Goal: Task Accomplishment & Management: Manage account settings

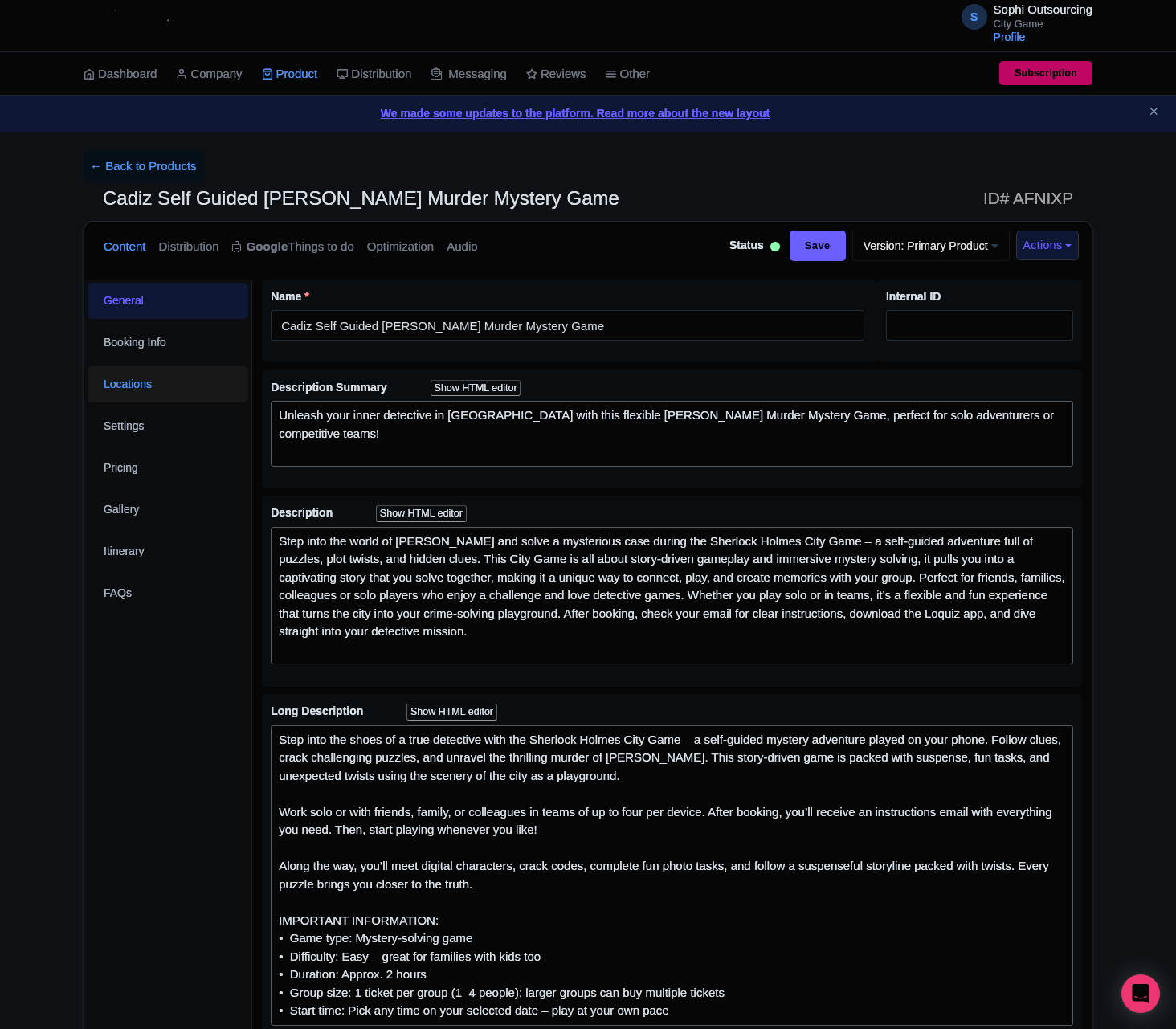
click at [140, 391] on link "Locations" at bounding box center [168, 384] width 160 height 36
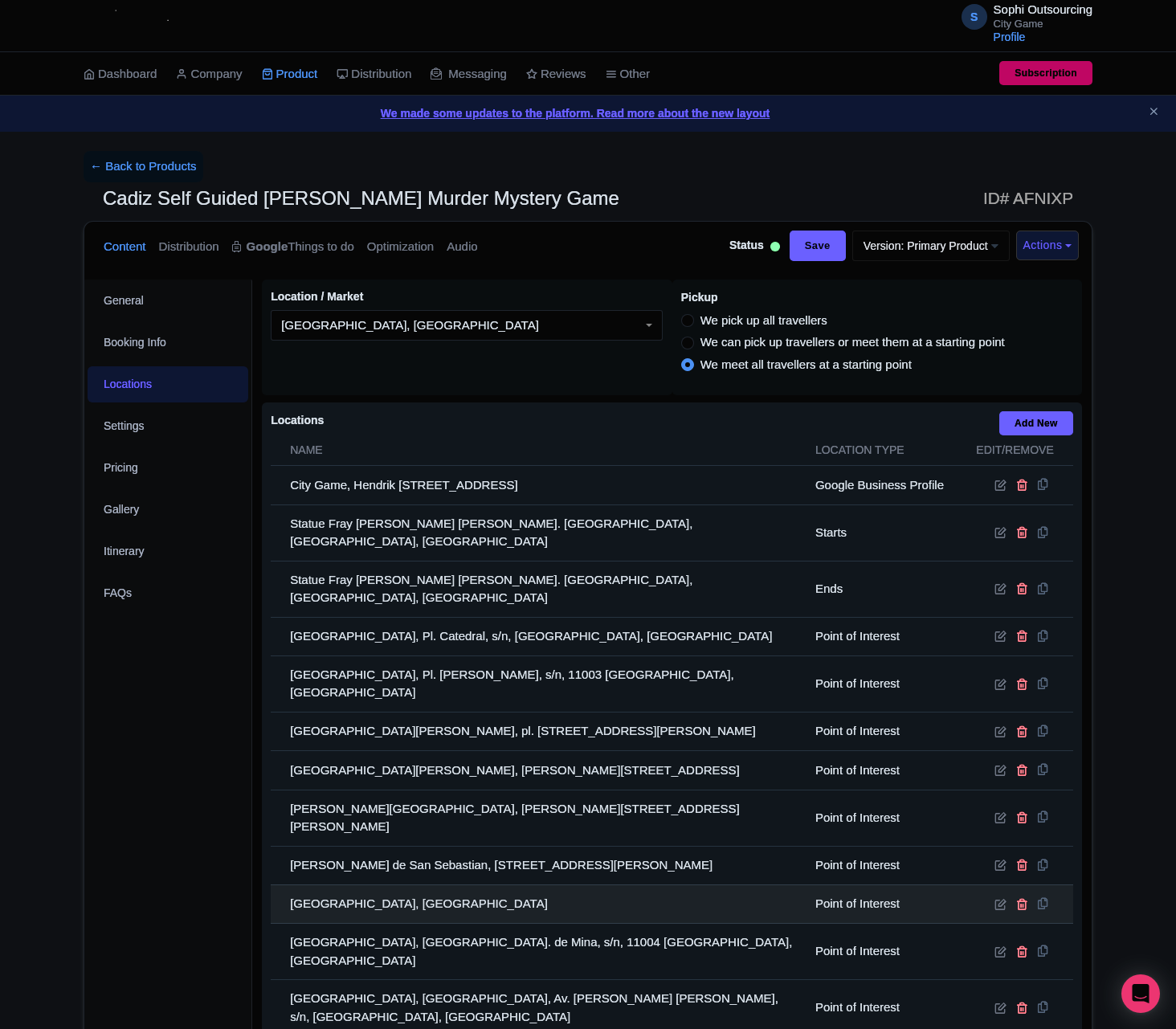
scroll to position [241, 0]
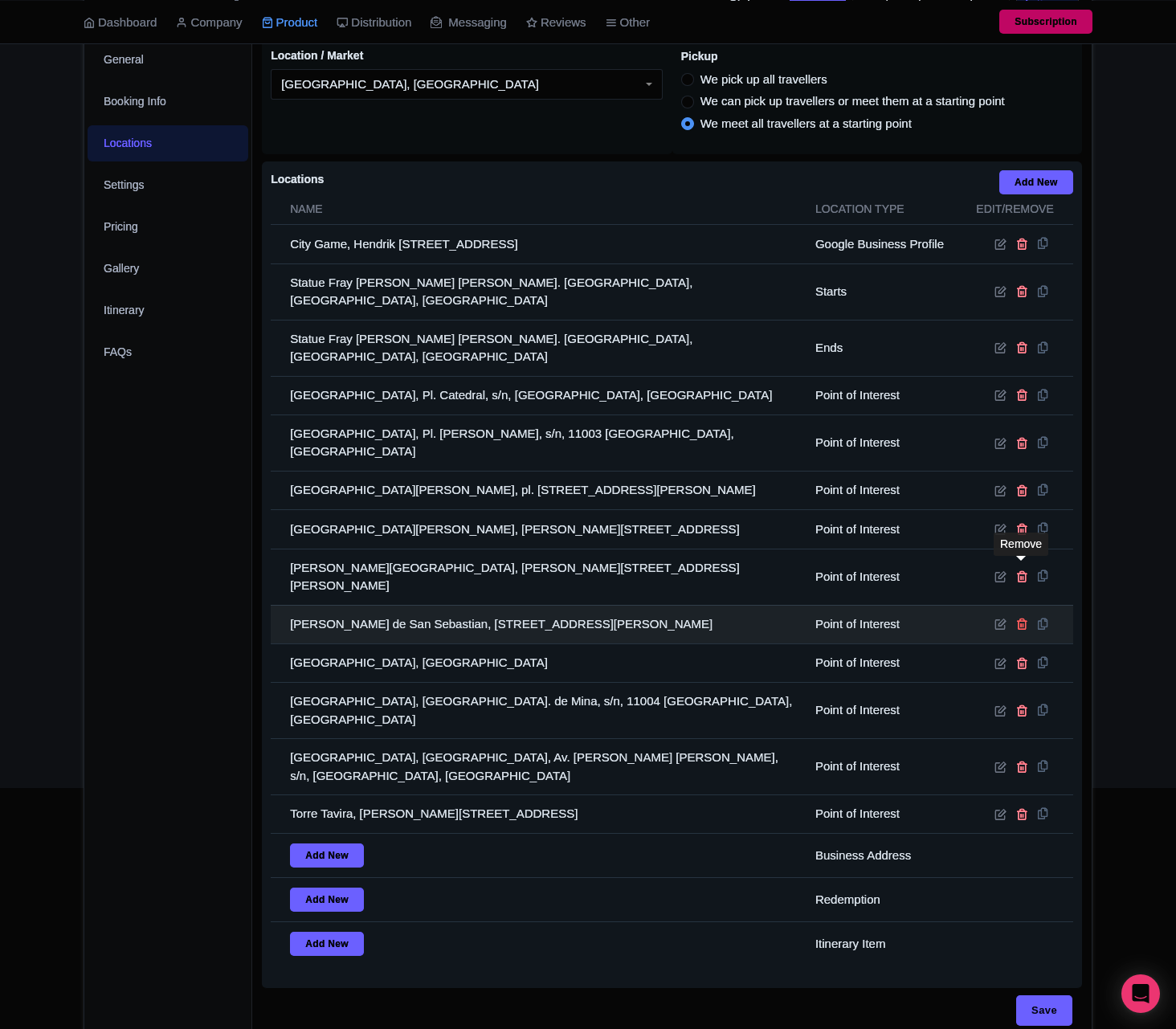
click at [1023, 617] on icon at bounding box center [1022, 623] width 12 height 12
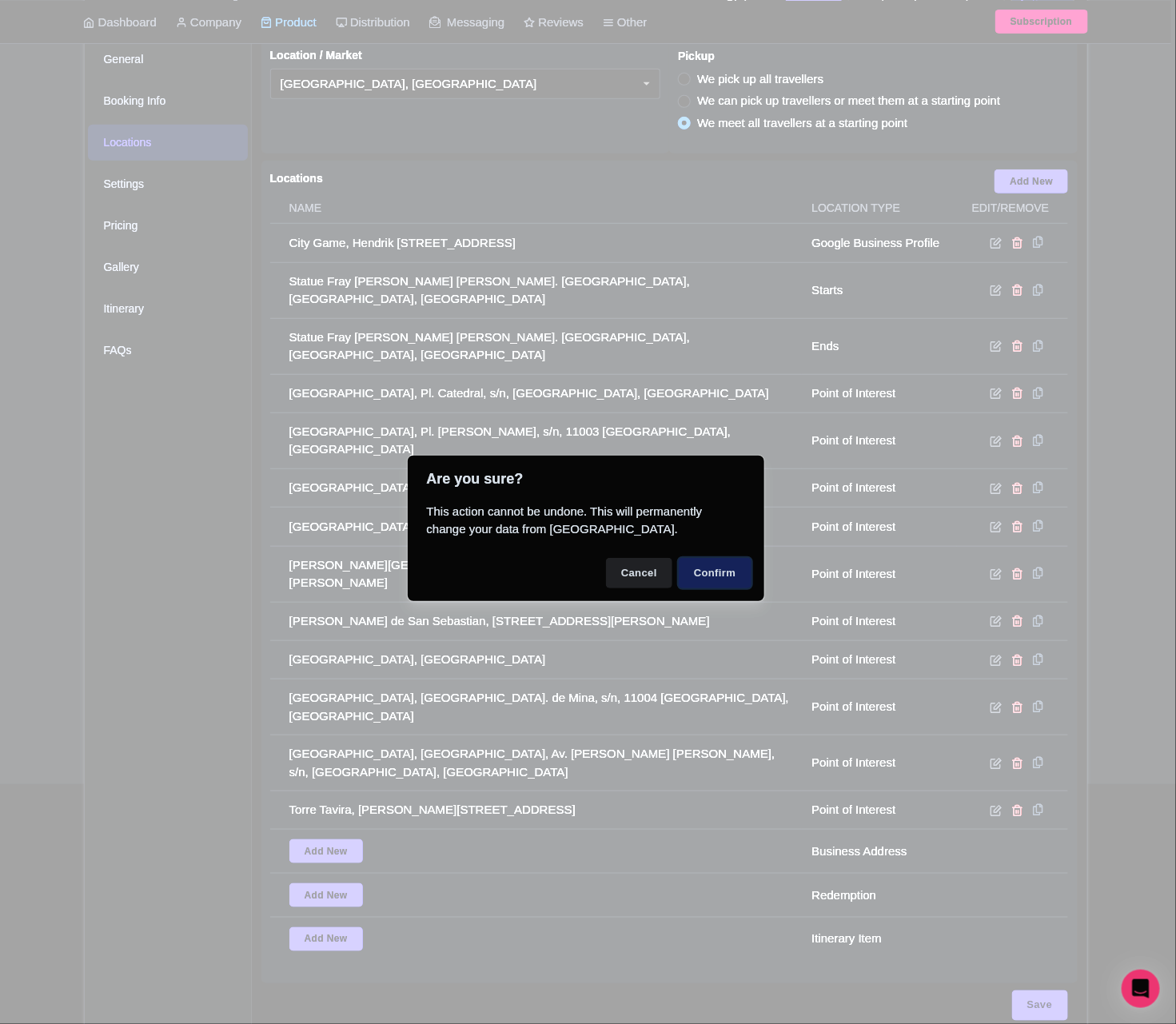
click at [724, 569] on button "Confirm" at bounding box center [715, 573] width 73 height 31
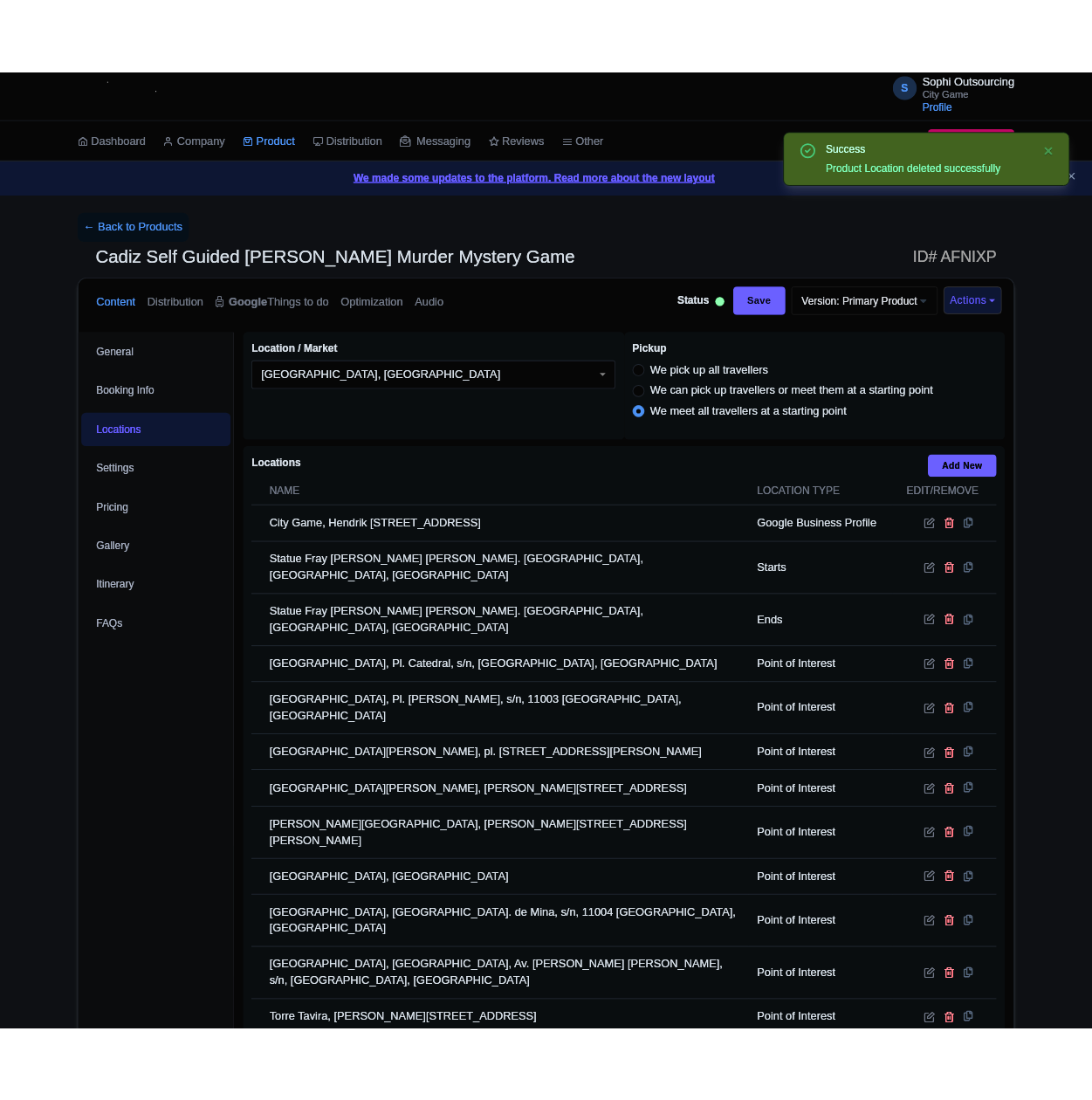
scroll to position [218, 0]
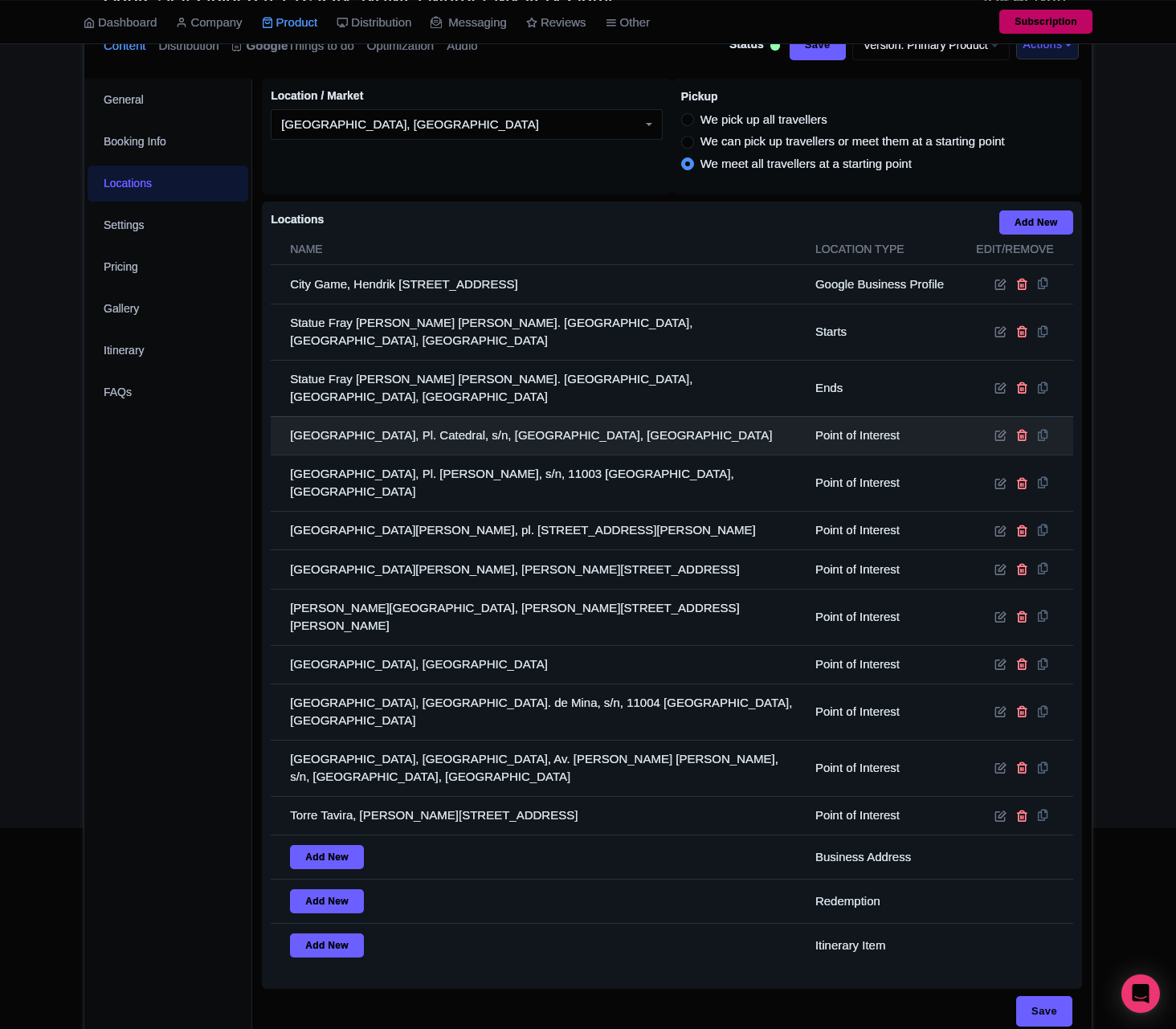
click at [543, 416] on td "[GEOGRAPHIC_DATA], Pl. Catedral, s/n, [GEOGRAPHIC_DATA], [GEOGRAPHIC_DATA]" at bounding box center [538, 435] width 535 height 39
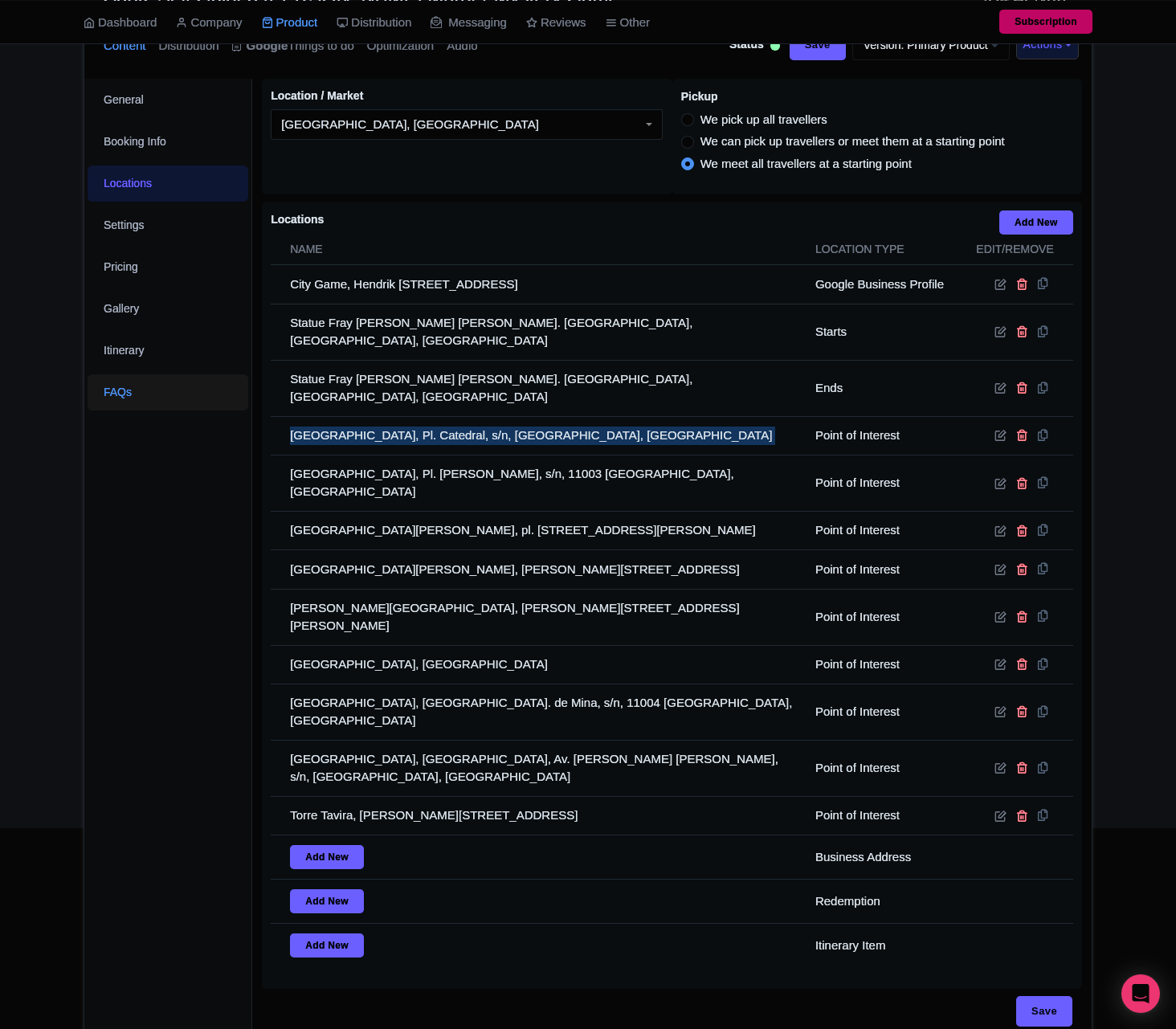
copy tr "[GEOGRAPHIC_DATA], Pl. Catedral, s/n, [GEOGRAPHIC_DATA], [GEOGRAPHIC_DATA]"
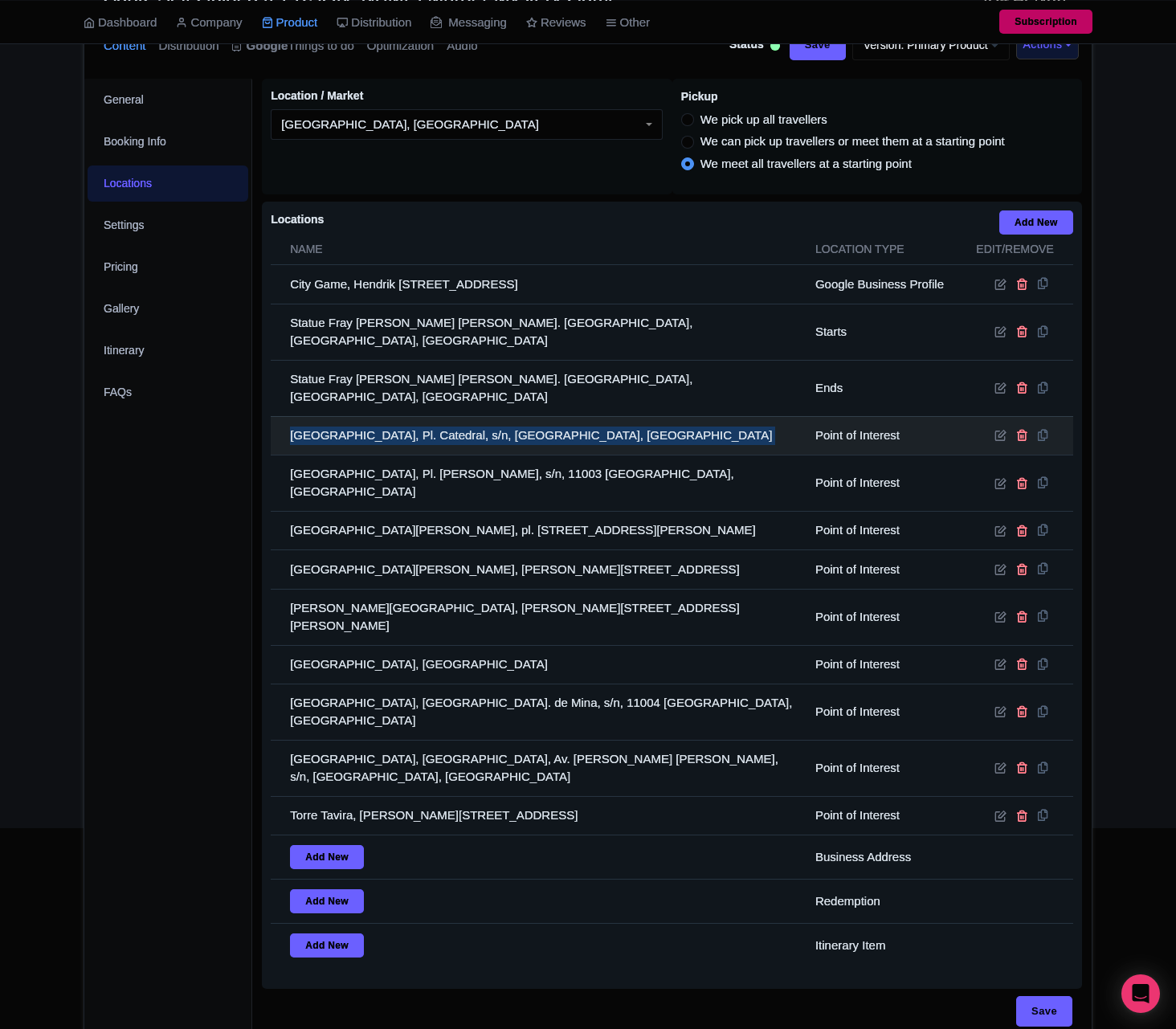
click at [384, 426] on td "[GEOGRAPHIC_DATA], Pl. Catedral, s/n, [GEOGRAPHIC_DATA], [GEOGRAPHIC_DATA]" at bounding box center [538, 435] width 535 height 39
click at [387, 417] on td "[GEOGRAPHIC_DATA], Pl. Catedral, s/n, [GEOGRAPHIC_DATA], [GEOGRAPHIC_DATA]" at bounding box center [538, 435] width 535 height 39
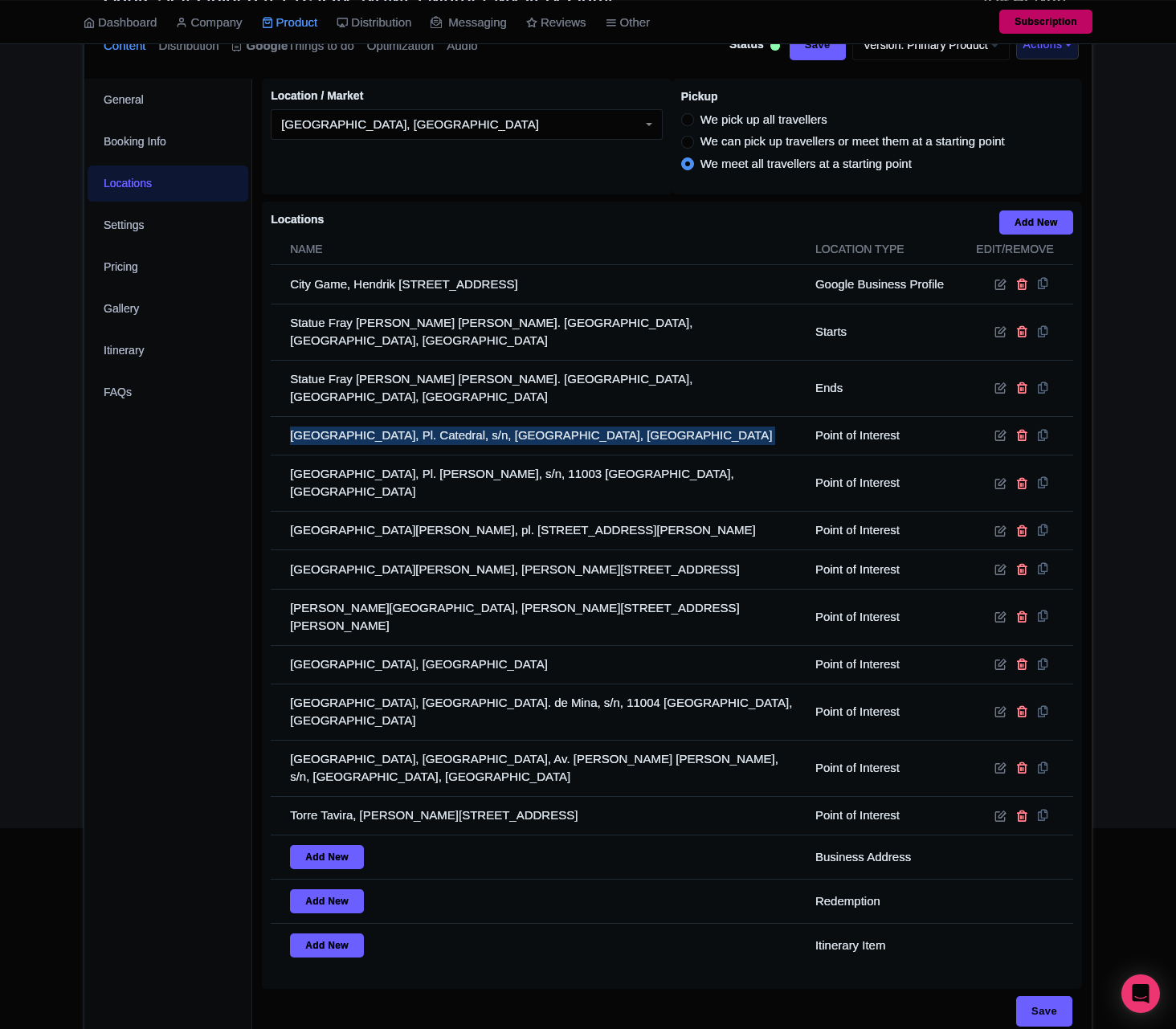
copy tr "[GEOGRAPHIC_DATA], Pl. Catedral, s/n, [GEOGRAPHIC_DATA], [GEOGRAPHIC_DATA]"
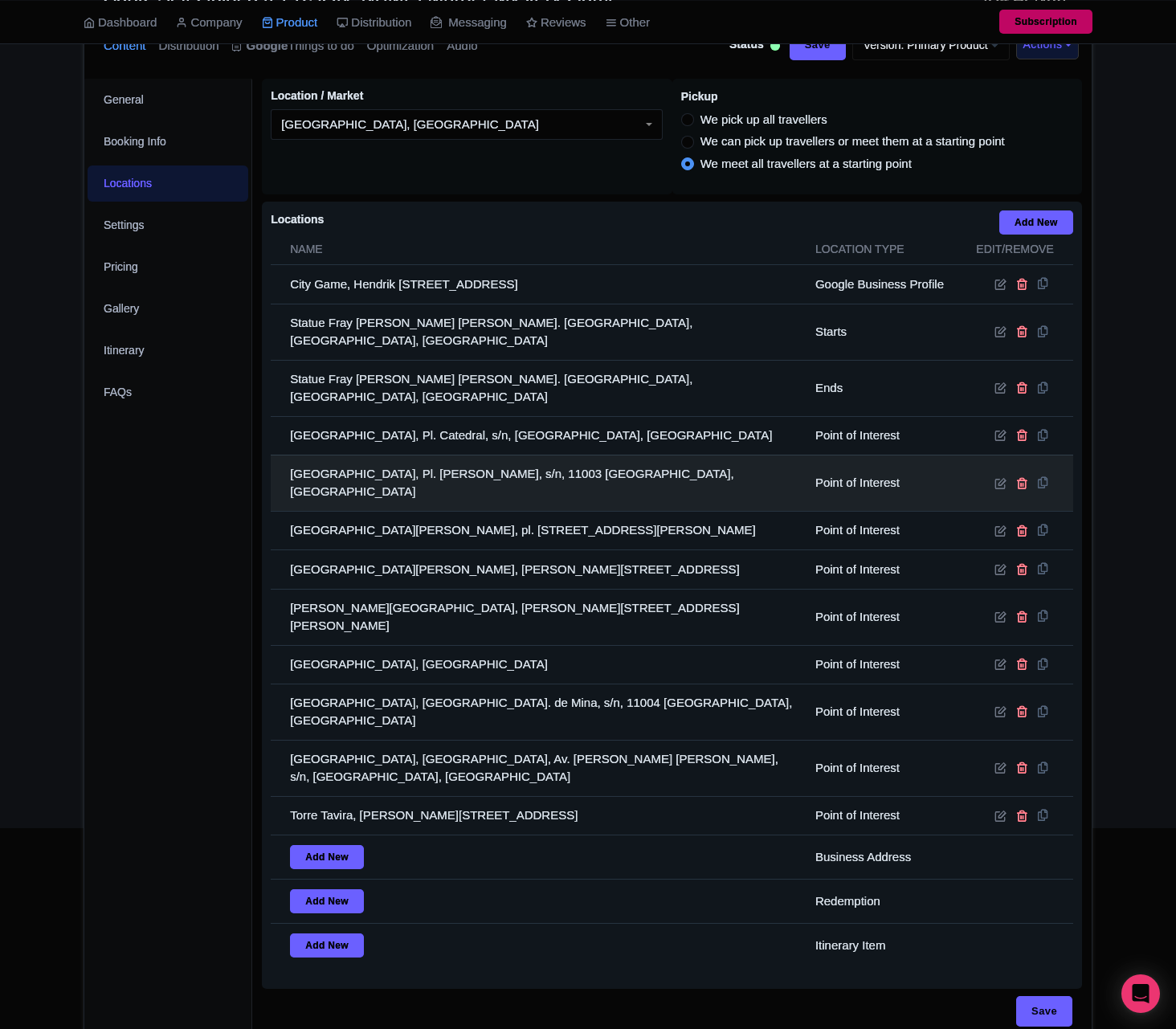
click at [399, 455] on td "[GEOGRAPHIC_DATA], Pl. [PERSON_NAME], s/n, 11003 [GEOGRAPHIC_DATA], [GEOGRAPHIC…" at bounding box center [538, 482] width 535 height 56
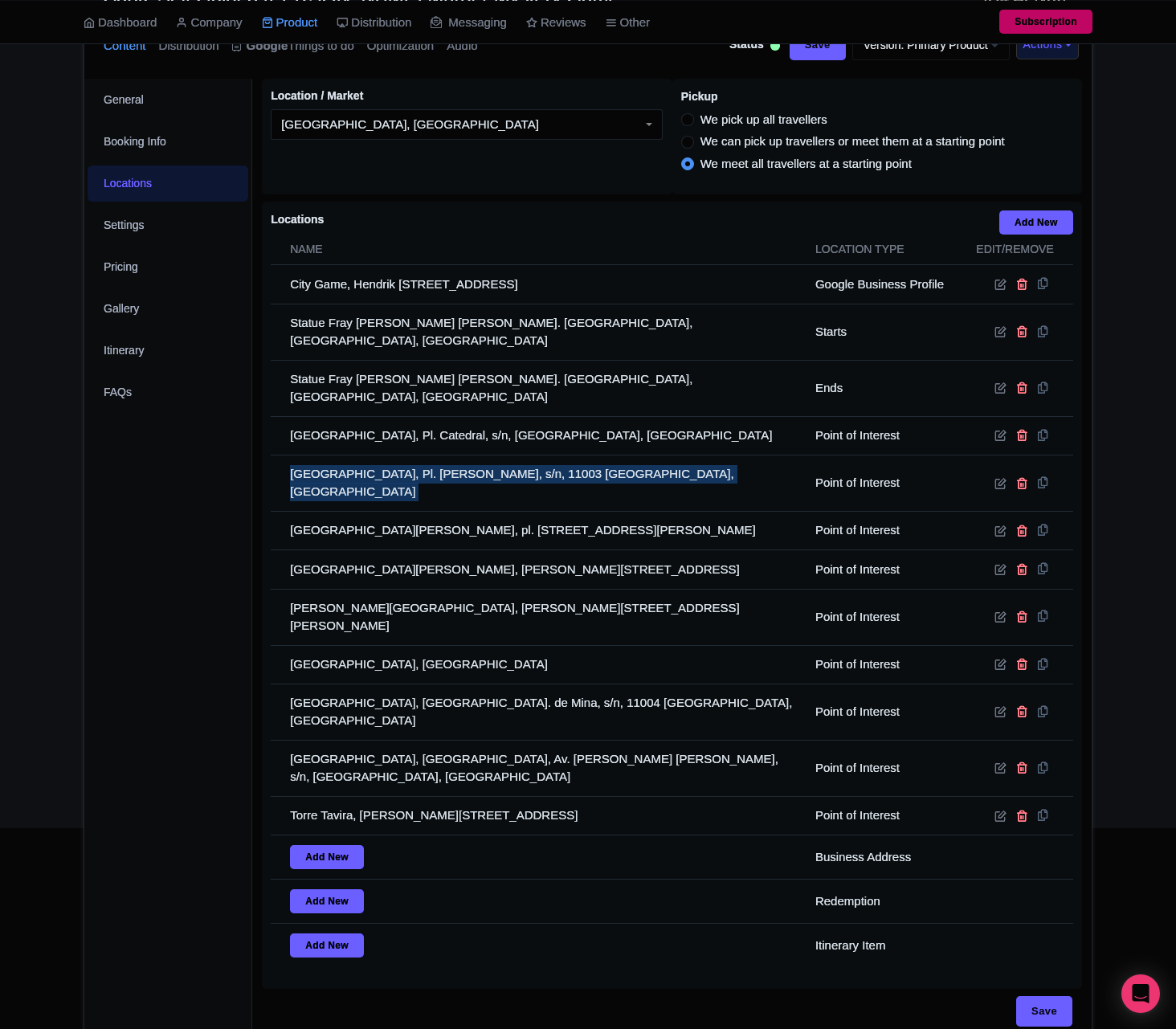
copy tr "[GEOGRAPHIC_DATA], Pl. [PERSON_NAME], s/n, 11003 [GEOGRAPHIC_DATA], [GEOGRAPHIC…"
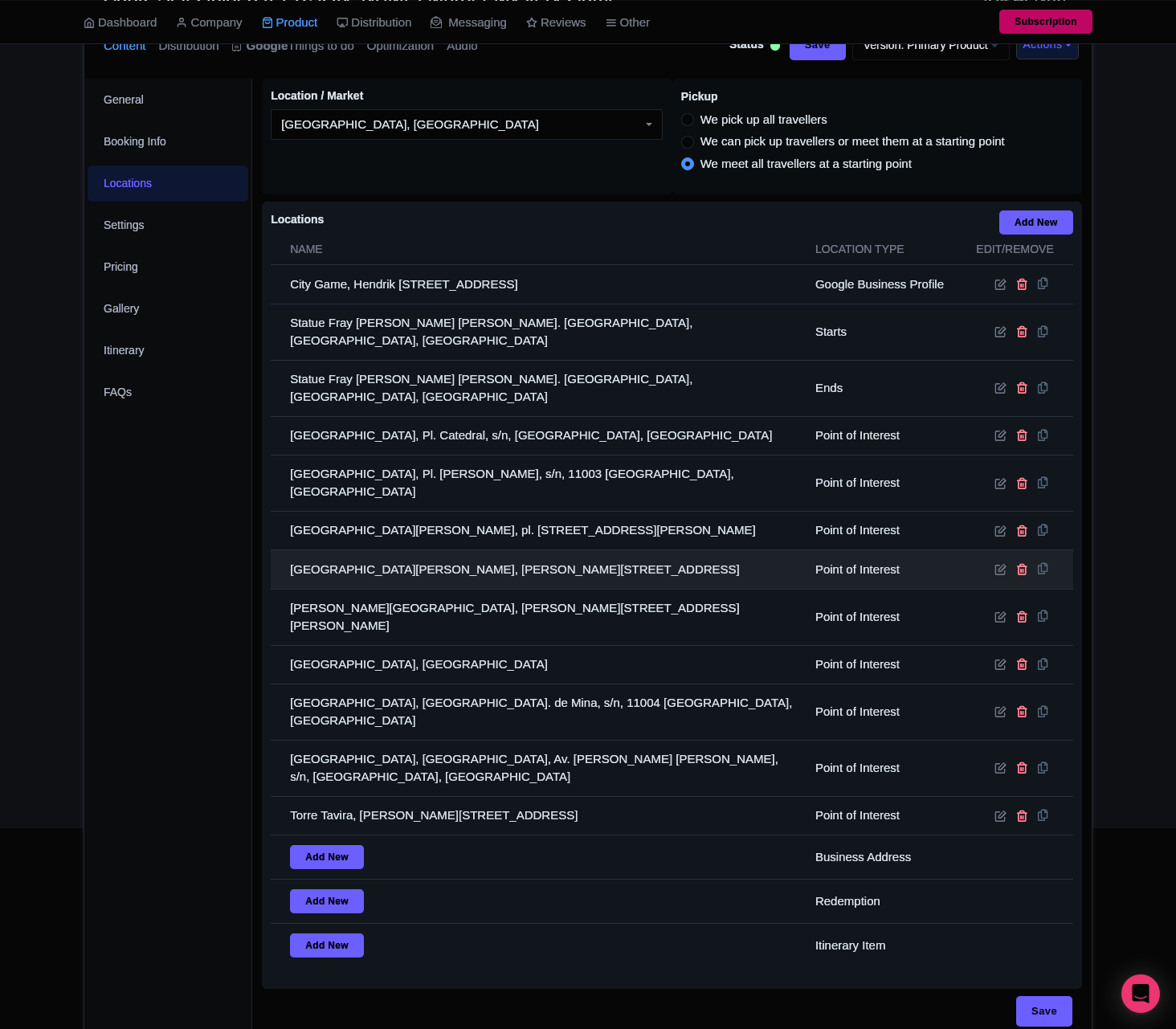
drag, startPoint x: 439, startPoint y: 523, endPoint x: 438, endPoint y: 506, distance: 17.0
click at [439, 550] on td "[GEOGRAPHIC_DATA][PERSON_NAME], [PERSON_NAME][STREET_ADDRESS]" at bounding box center [538, 570] width 535 height 39
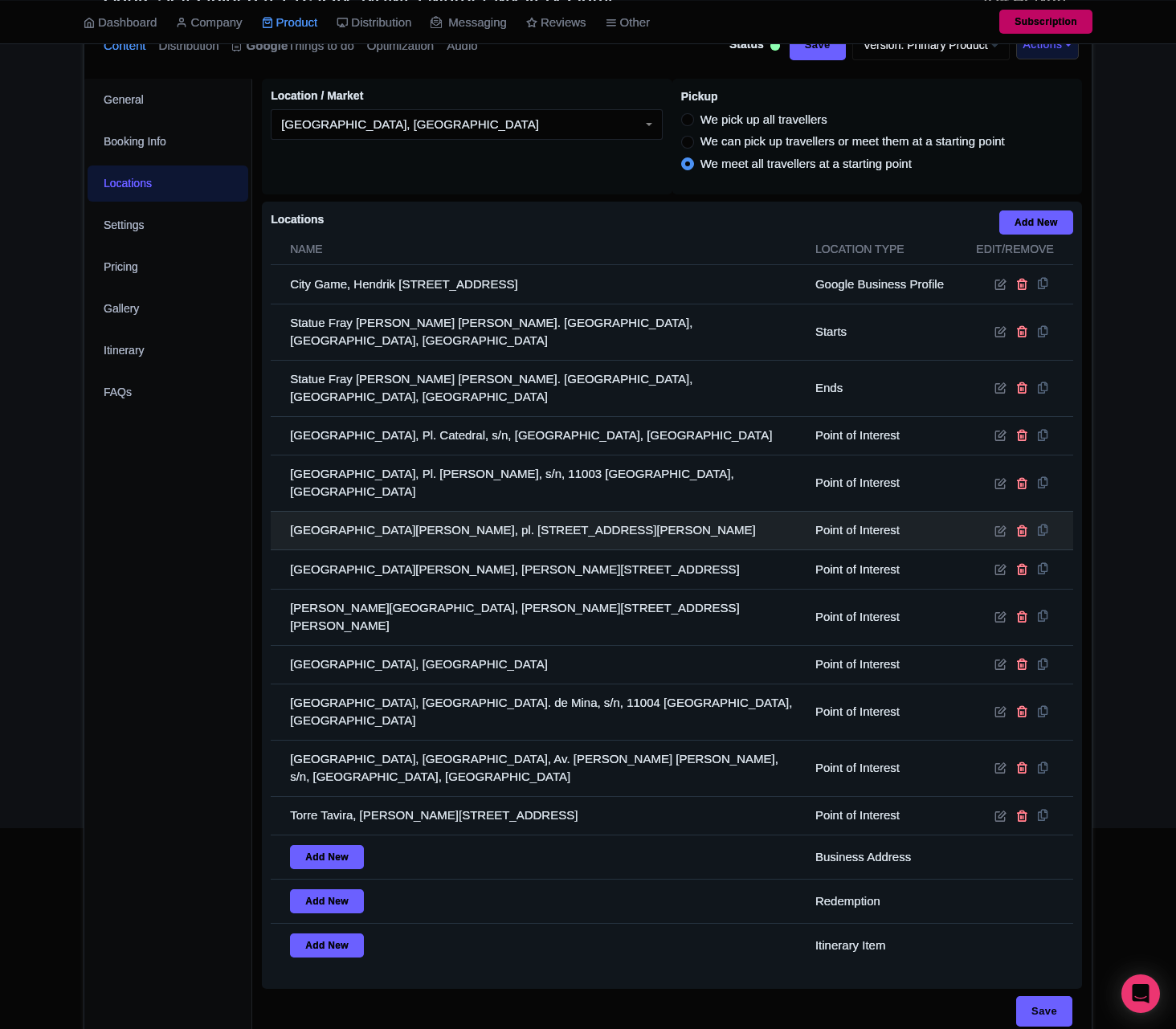
click at [438, 510] on td "[GEOGRAPHIC_DATA][PERSON_NAME], pl. [STREET_ADDRESS][PERSON_NAME]" at bounding box center [538, 530] width 535 height 39
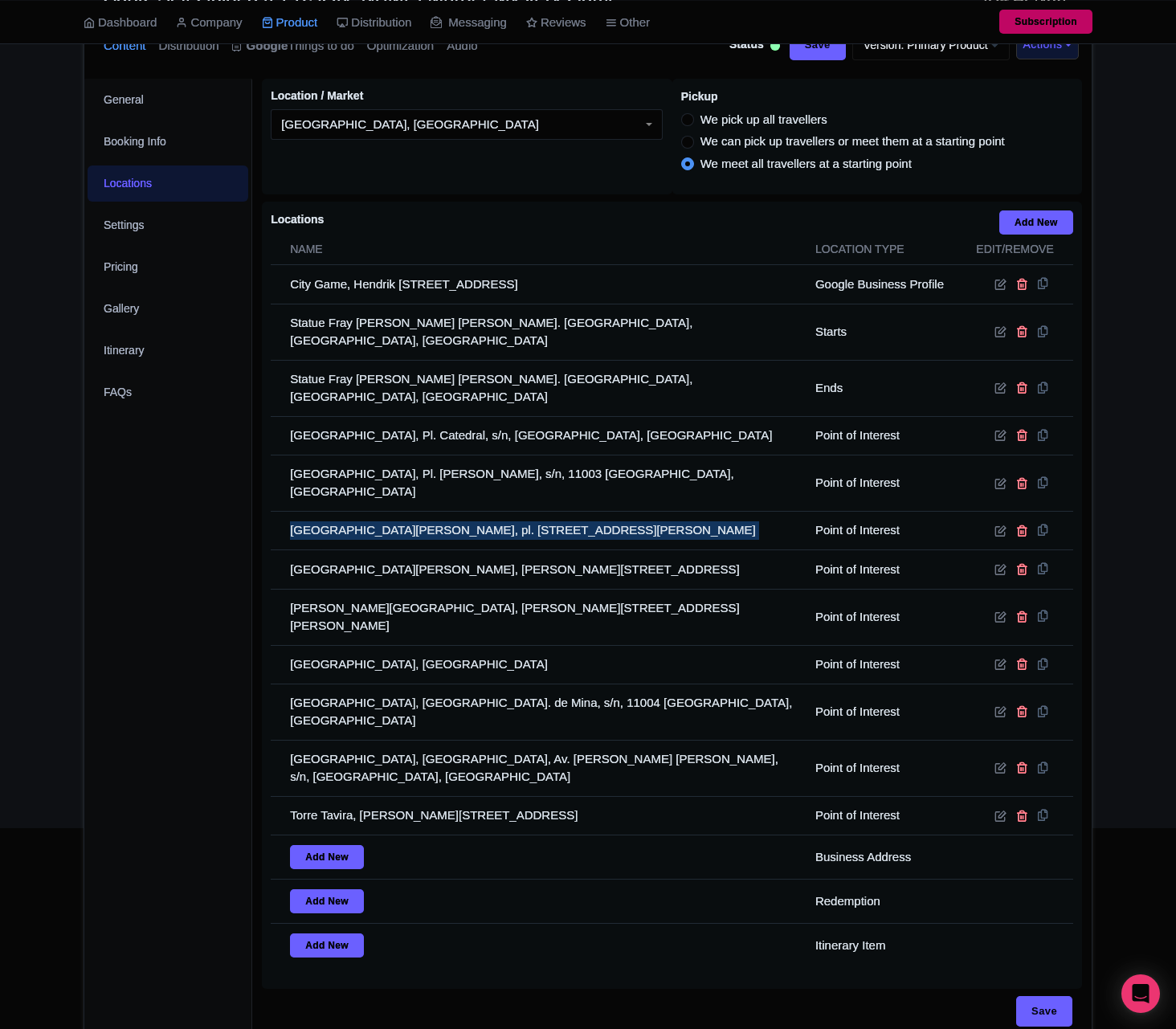
copy tr "[GEOGRAPHIC_DATA][PERSON_NAME], pl. [STREET_ADDRESS][PERSON_NAME]"
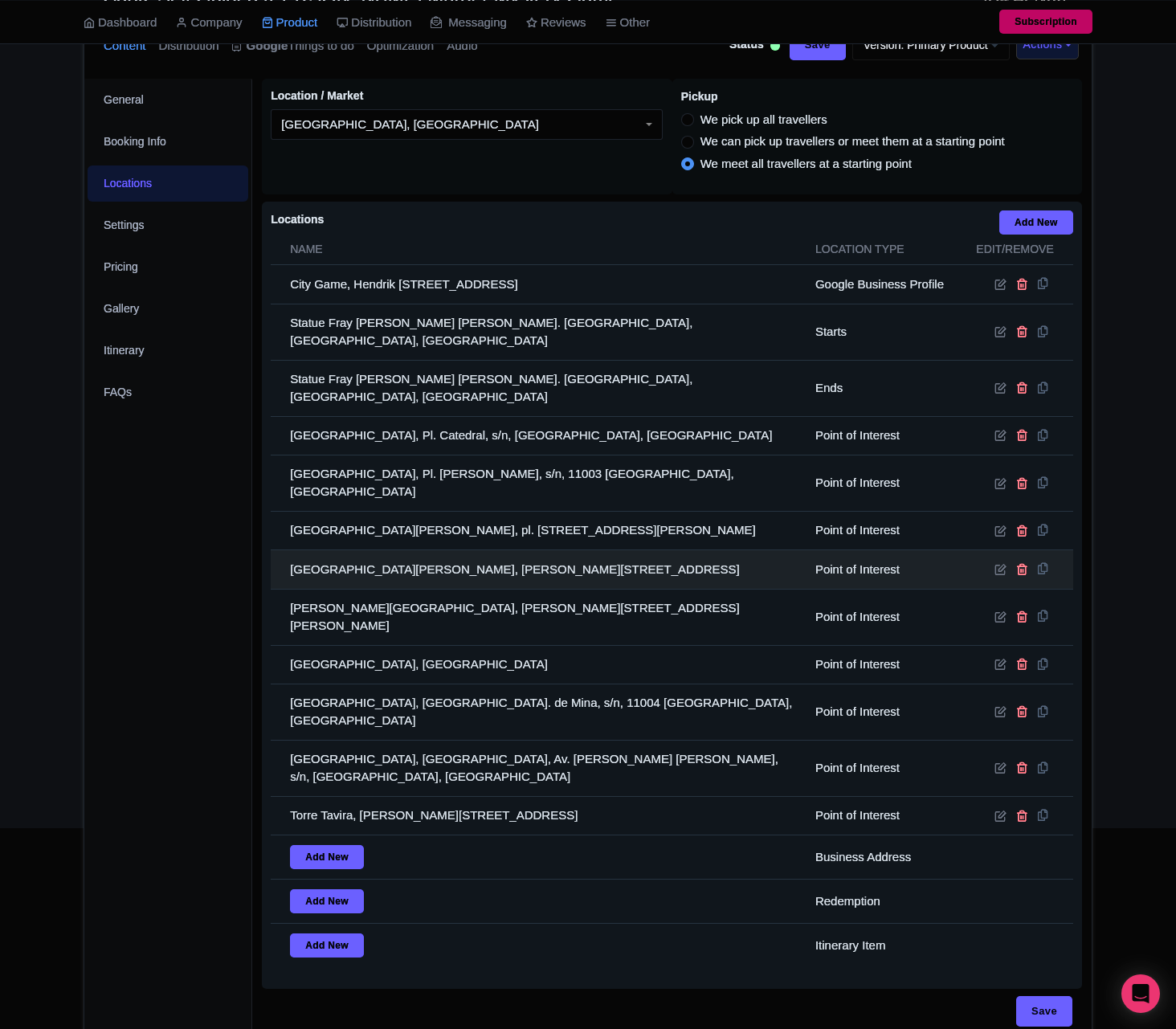
click at [468, 550] on td "[GEOGRAPHIC_DATA][PERSON_NAME], [PERSON_NAME][STREET_ADDRESS]" at bounding box center [538, 570] width 535 height 39
copy tr "[GEOGRAPHIC_DATA][PERSON_NAME], [PERSON_NAME][STREET_ADDRESS]"
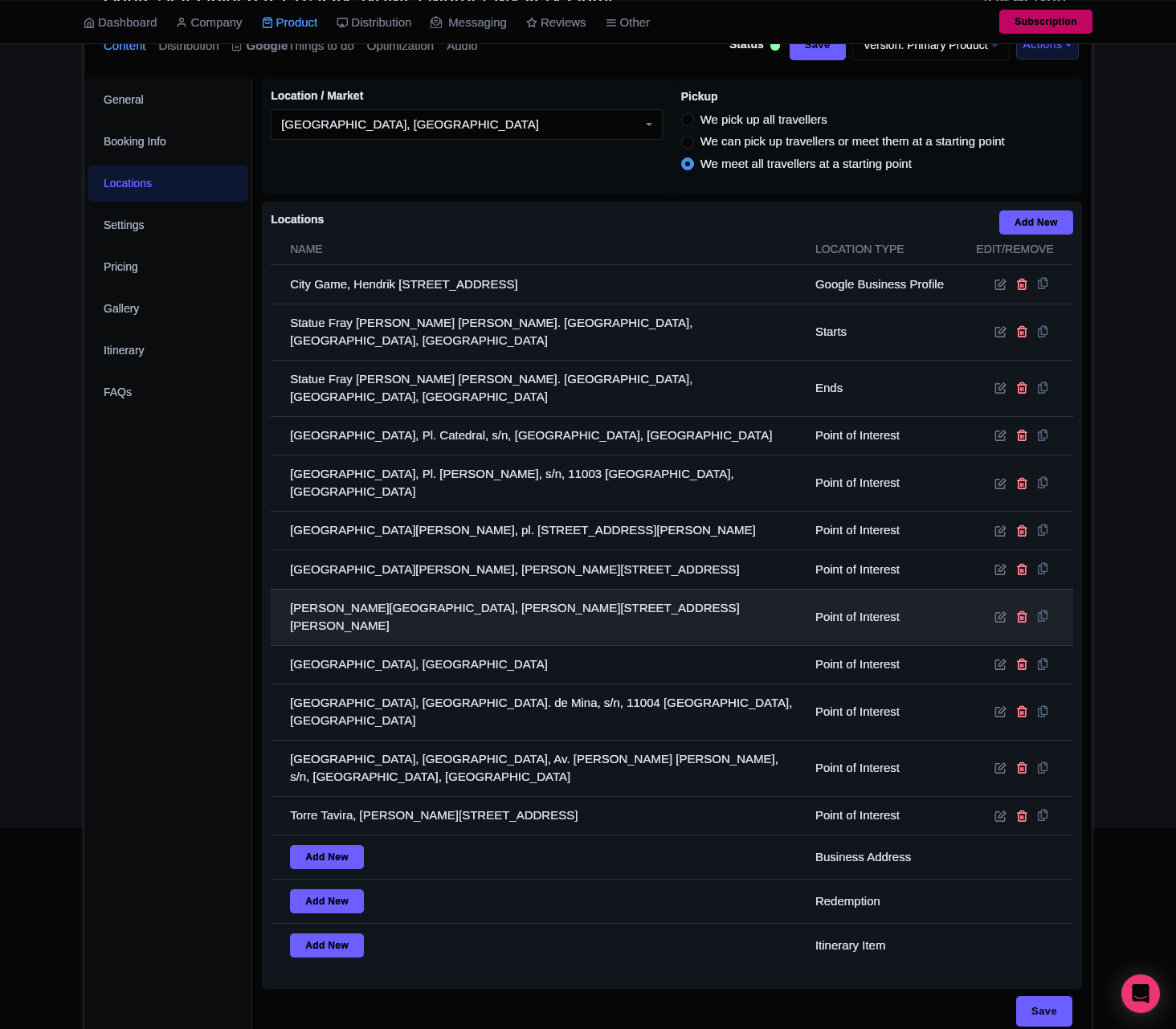
click at [354, 589] on td "[PERSON_NAME][GEOGRAPHIC_DATA], [PERSON_NAME][STREET_ADDRESS][PERSON_NAME]" at bounding box center [538, 617] width 535 height 56
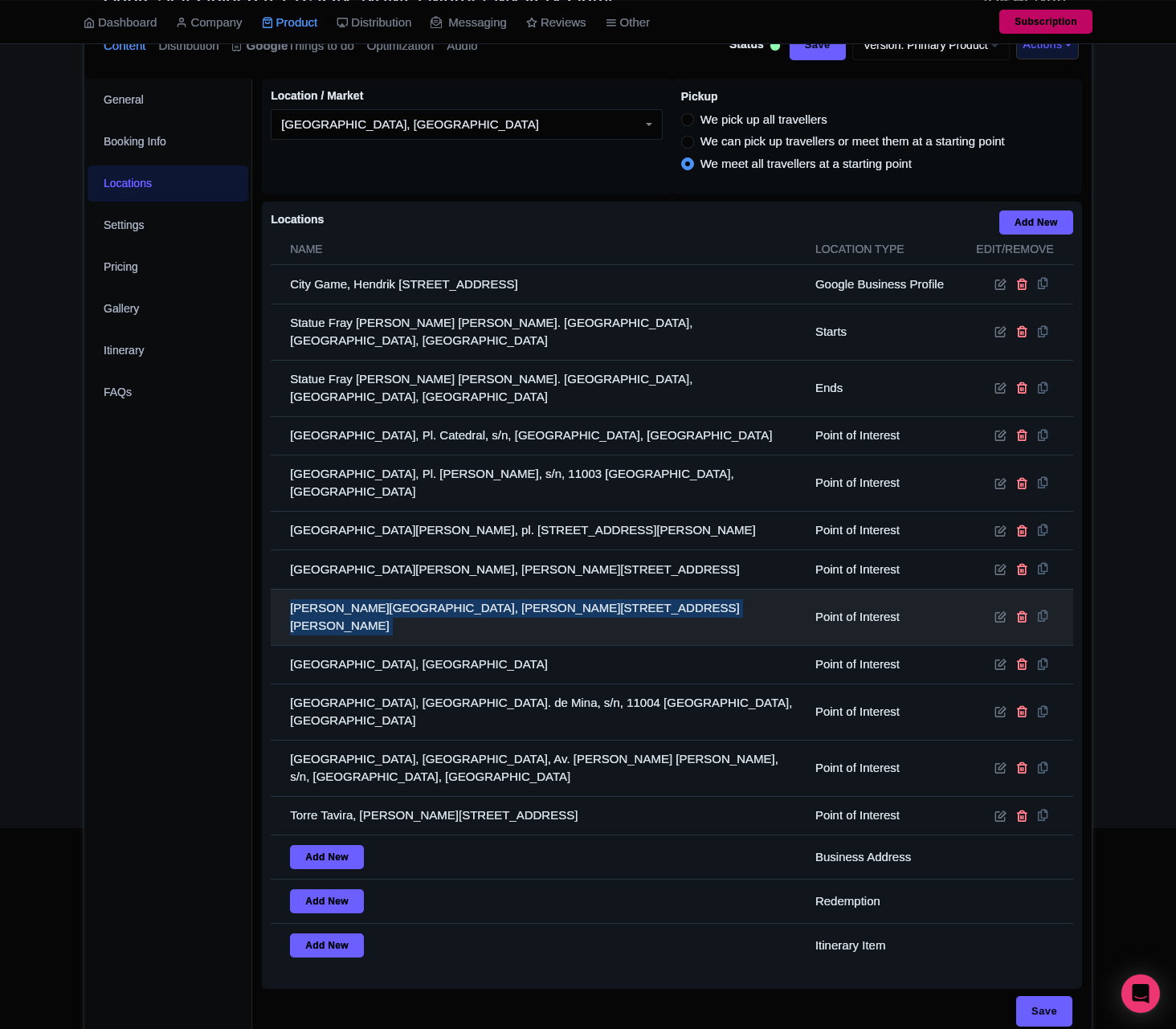
click at [354, 589] on td "[PERSON_NAME][GEOGRAPHIC_DATA], [PERSON_NAME][STREET_ADDRESS][PERSON_NAME]" at bounding box center [538, 617] width 535 height 56
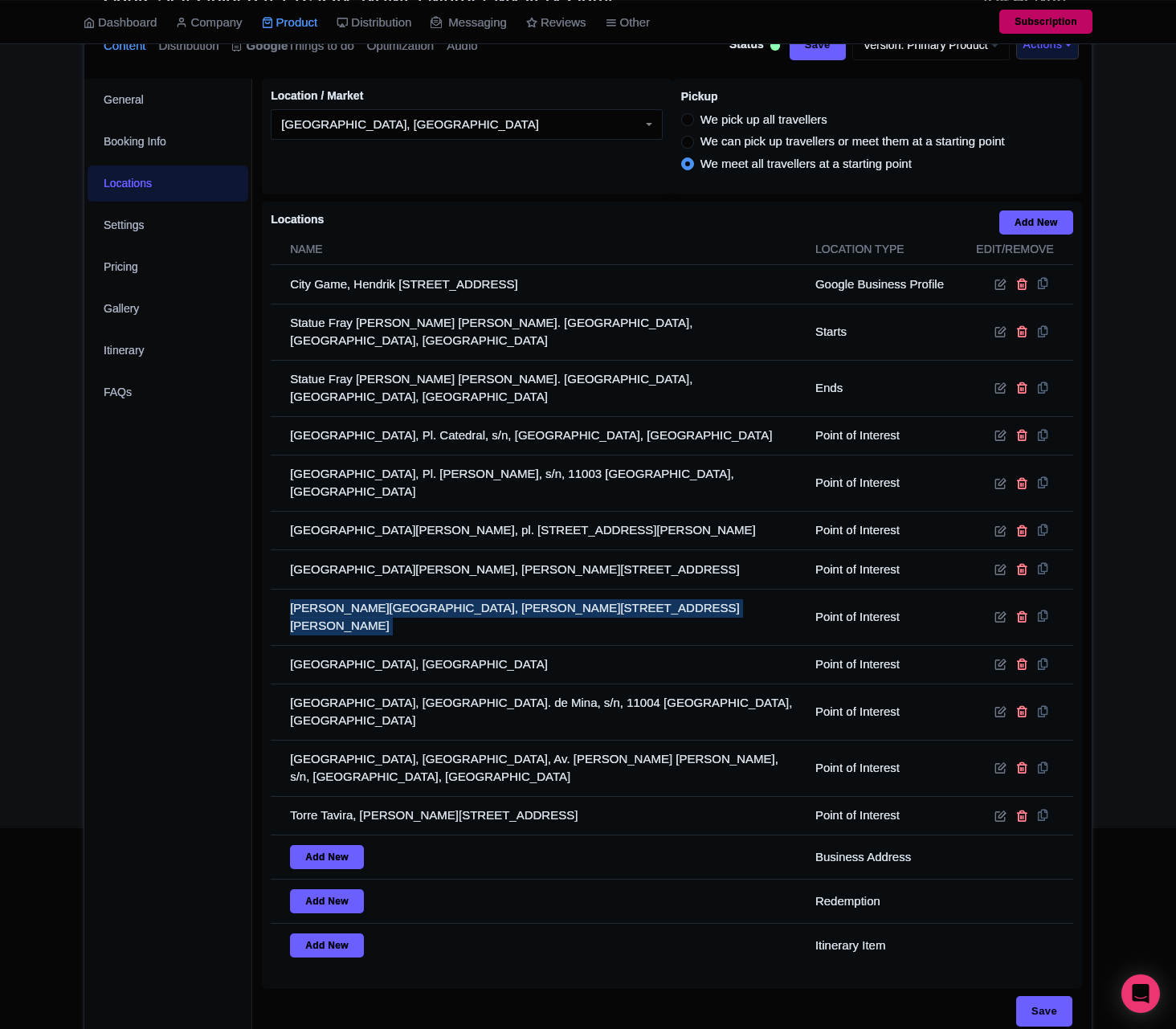
copy tr "[PERSON_NAME][GEOGRAPHIC_DATA], [PERSON_NAME][STREET_ADDRESS][PERSON_NAME]"
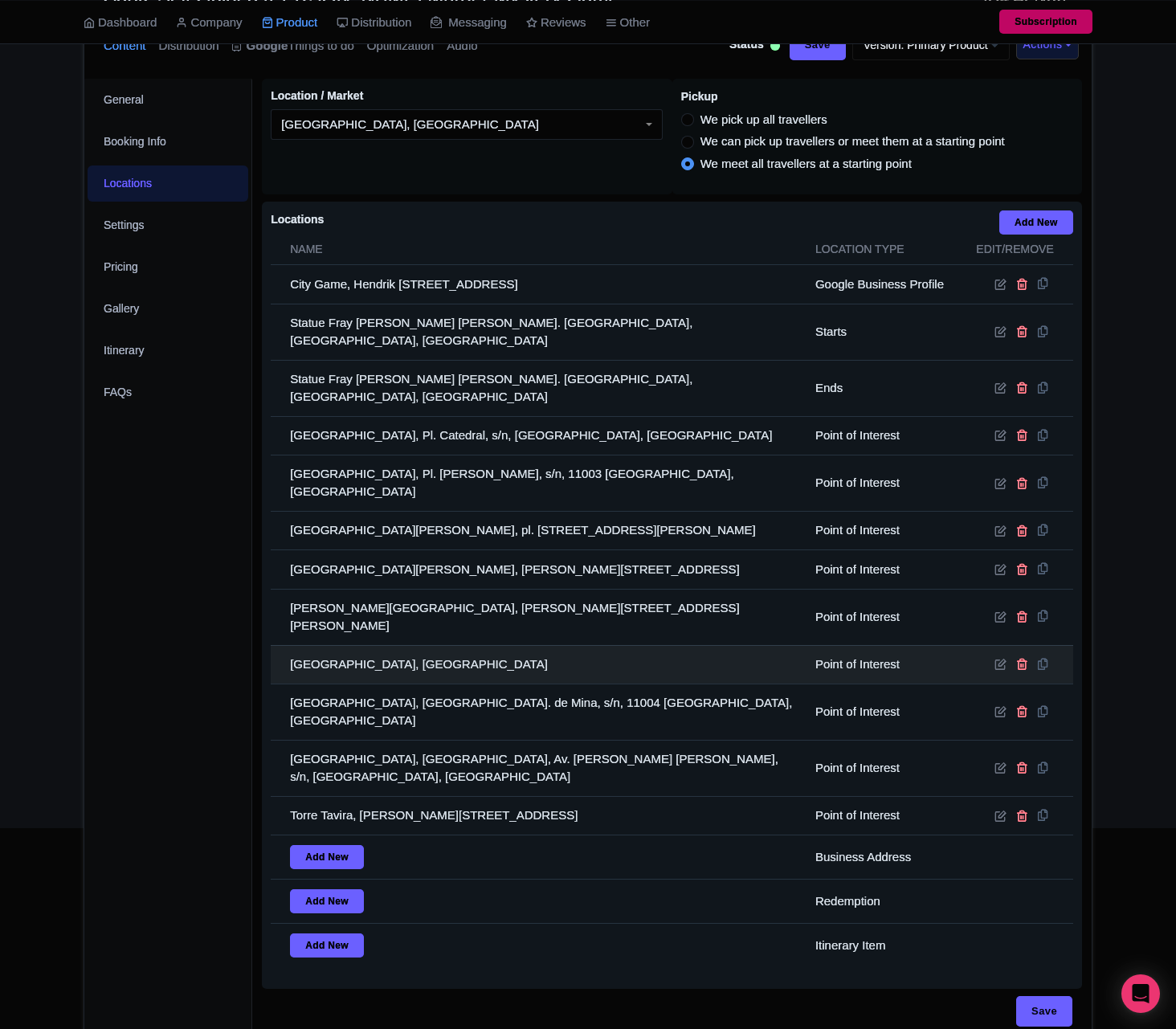
click at [355, 645] on td "[GEOGRAPHIC_DATA], [GEOGRAPHIC_DATA]" at bounding box center [538, 664] width 535 height 39
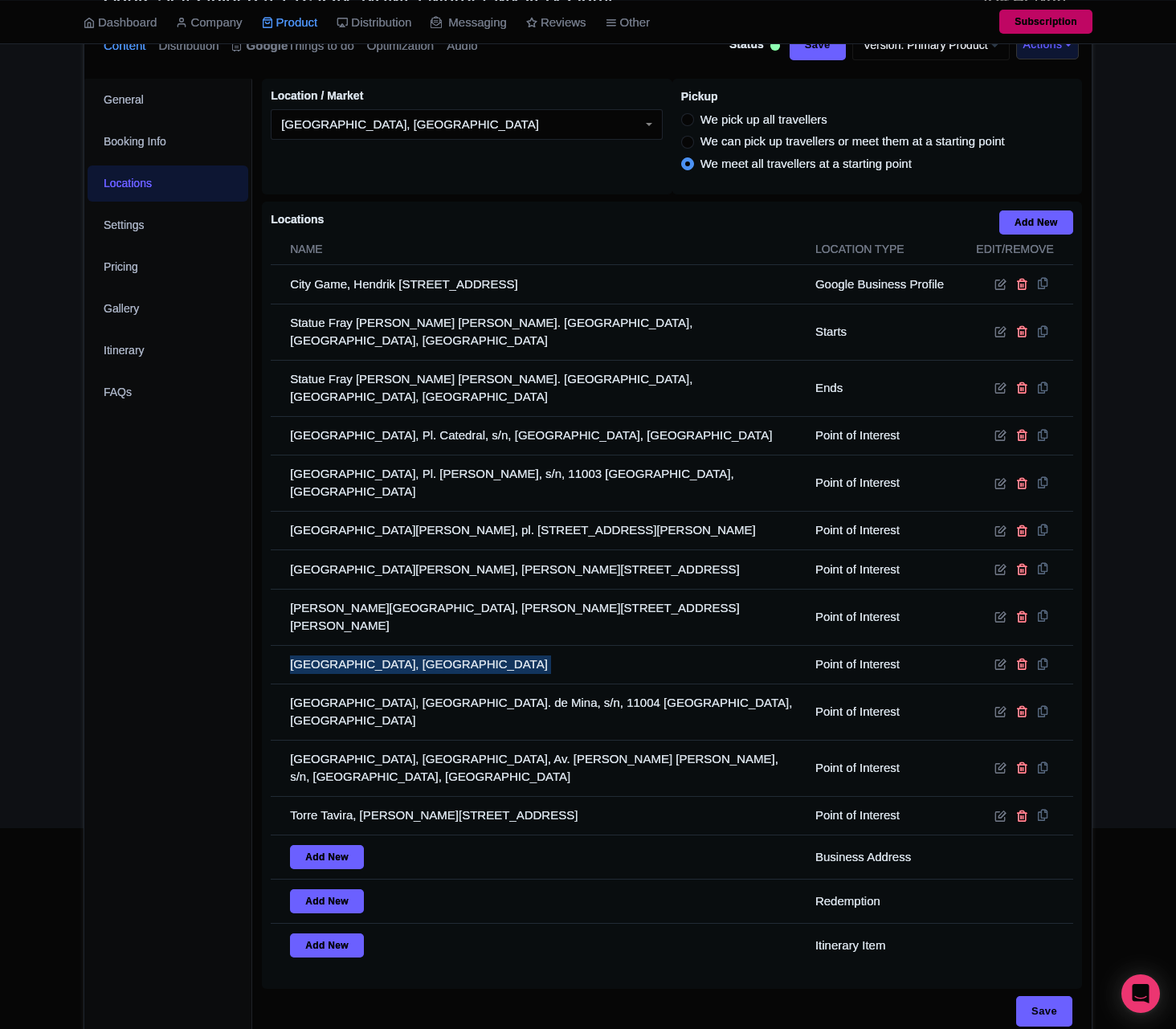
drag, startPoint x: 355, startPoint y: 608, endPoint x: 75, endPoint y: 547, distance: 286.6
click at [354, 645] on td "[GEOGRAPHIC_DATA], [GEOGRAPHIC_DATA]" at bounding box center [538, 664] width 535 height 39
copy tr "[GEOGRAPHIC_DATA], [GEOGRAPHIC_DATA]"
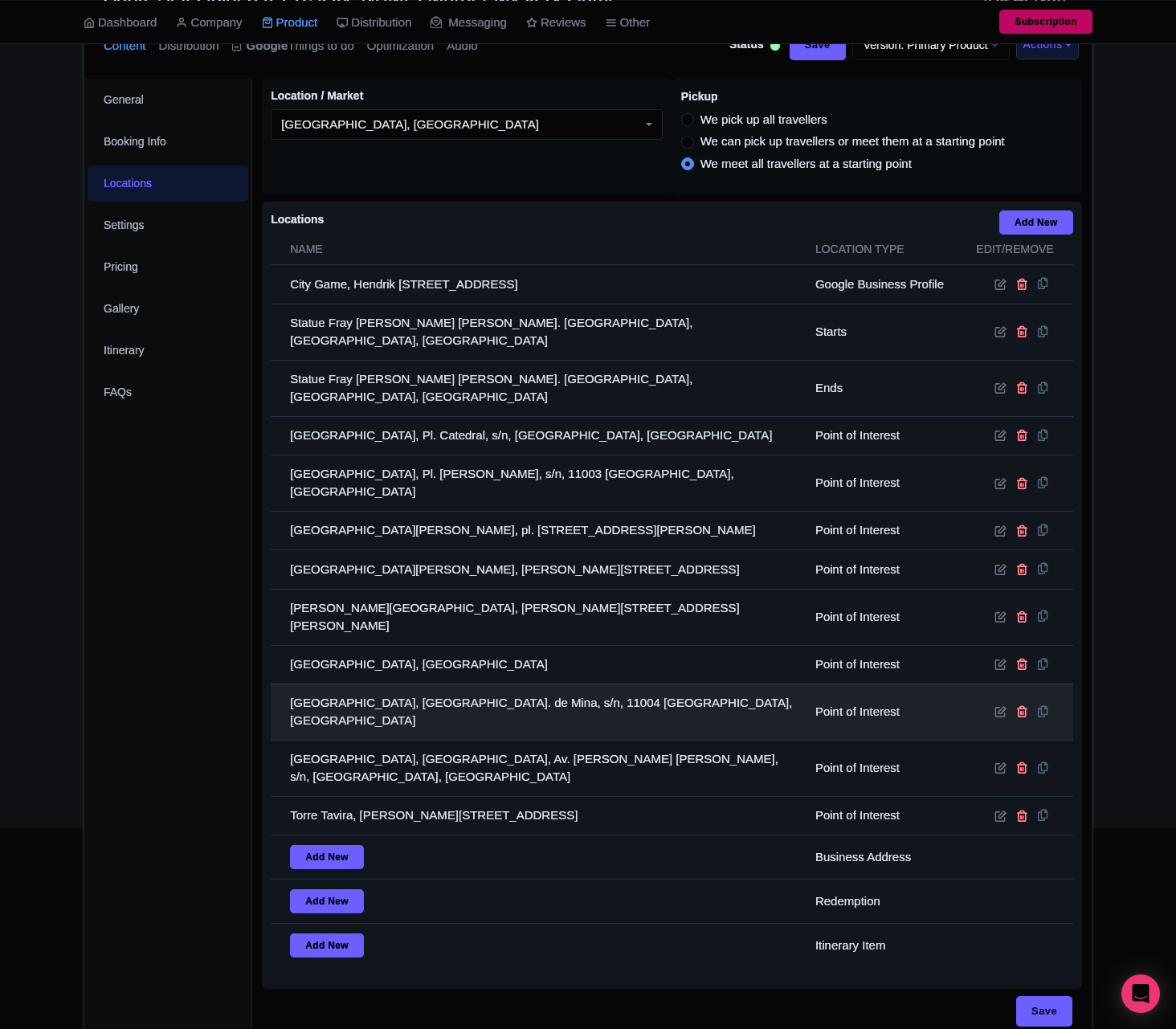
click at [438, 684] on td "[GEOGRAPHIC_DATA], [GEOGRAPHIC_DATA]. de Mina, s/n, 11004 [GEOGRAPHIC_DATA], [G…" at bounding box center [538, 711] width 535 height 56
drag, startPoint x: 370, startPoint y: 675, endPoint x: 372, endPoint y: 659, distance: 16.1
click at [370, 740] on td "[GEOGRAPHIC_DATA], [GEOGRAPHIC_DATA], Av. [PERSON_NAME] [PERSON_NAME], s/n, [GE…" at bounding box center [538, 767] width 535 height 56
click at [372, 684] on td "[GEOGRAPHIC_DATA], [GEOGRAPHIC_DATA]. de Mina, s/n, 11004 [GEOGRAPHIC_DATA], [G…" at bounding box center [538, 711] width 535 height 56
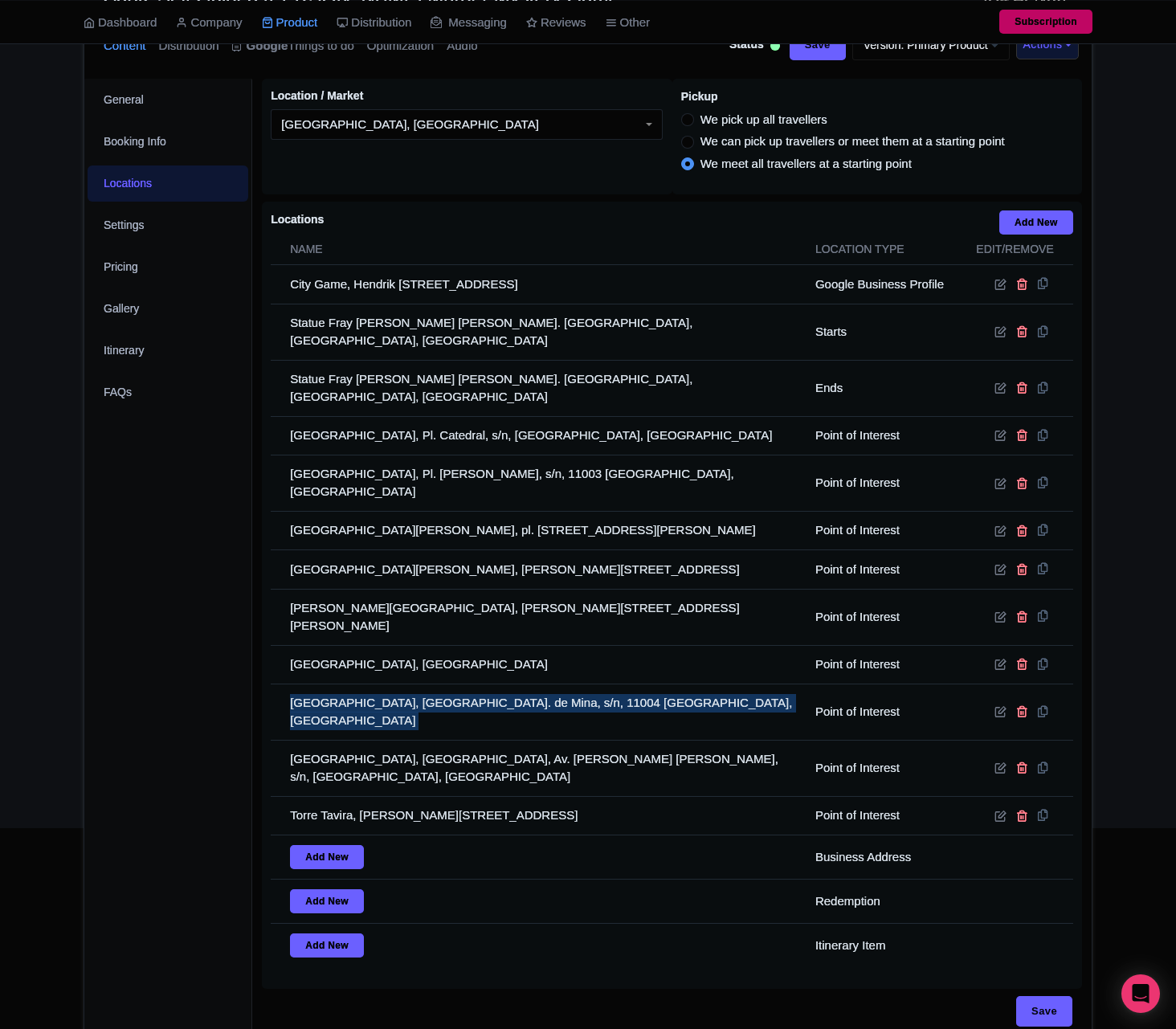
drag, startPoint x: 372, startPoint y: 659, endPoint x: 71, endPoint y: 681, distance: 301.8
click at [359, 684] on td "[GEOGRAPHIC_DATA], [GEOGRAPHIC_DATA]. de Mina, s/n, 11004 [GEOGRAPHIC_DATA], [G…" at bounding box center [538, 711] width 535 height 56
copy tr "[GEOGRAPHIC_DATA], [GEOGRAPHIC_DATA]. de Mina, s/n, 11004 [GEOGRAPHIC_DATA], [G…"
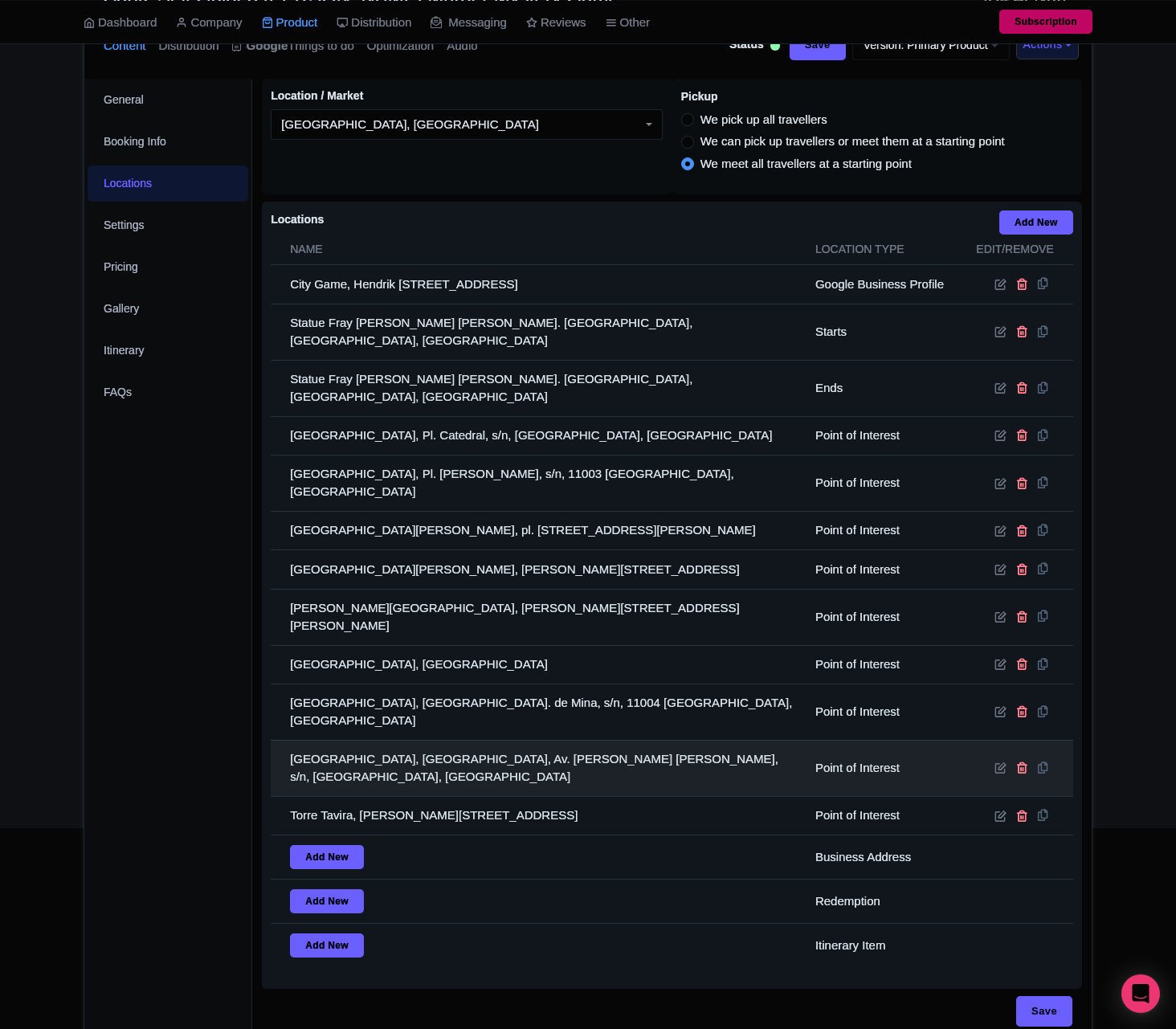
click at [350, 740] on td "[GEOGRAPHIC_DATA], [GEOGRAPHIC_DATA], Av. [PERSON_NAME] [PERSON_NAME], s/n, [GE…" at bounding box center [538, 767] width 535 height 56
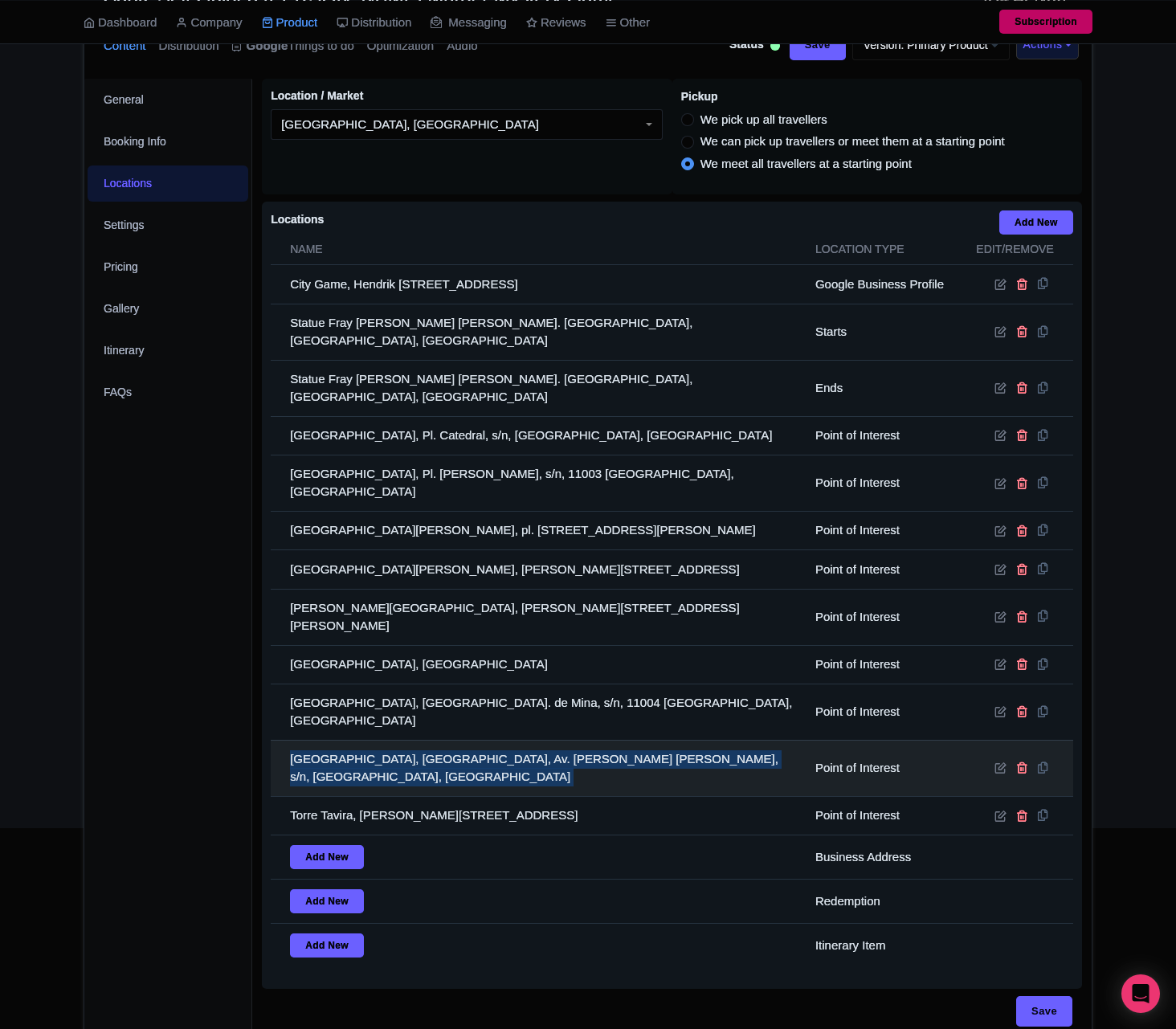
click at [350, 740] on td "[GEOGRAPHIC_DATA], [GEOGRAPHIC_DATA], Av. [PERSON_NAME] [PERSON_NAME], s/n, [GE…" at bounding box center [538, 767] width 535 height 56
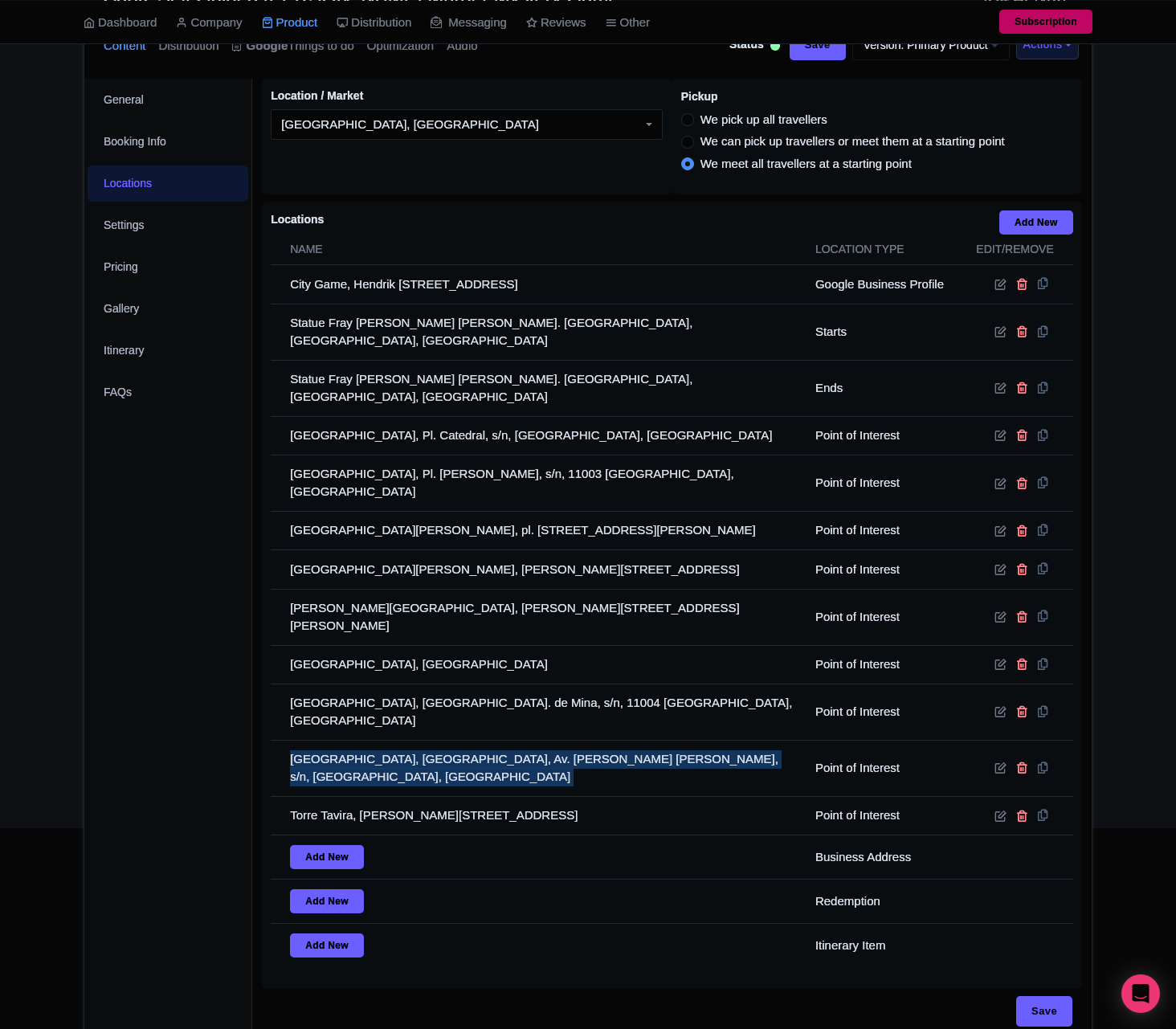
copy tr "[GEOGRAPHIC_DATA], [GEOGRAPHIC_DATA], Av. [PERSON_NAME] [PERSON_NAME], s/n, [GE…"
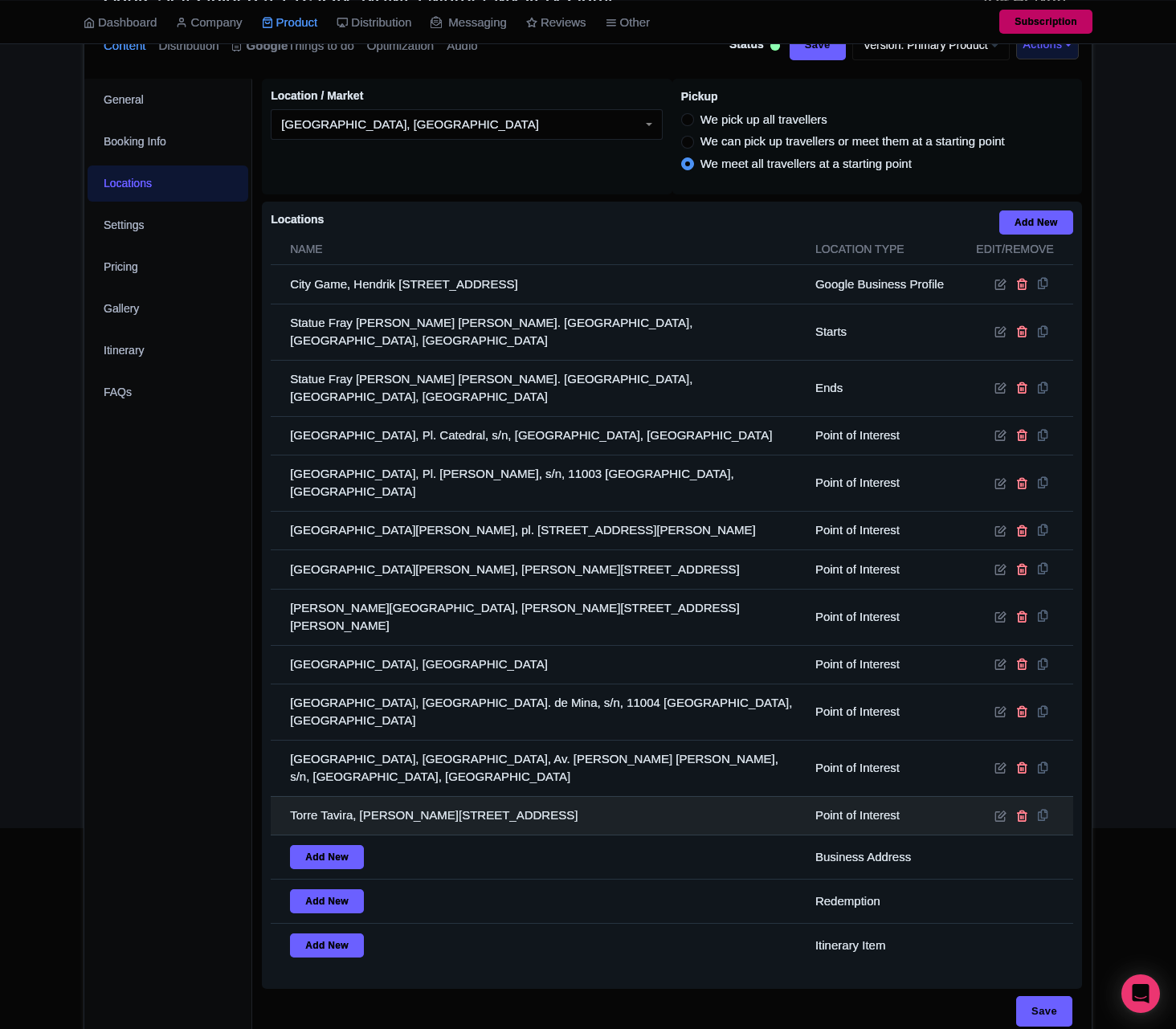
click at [552, 796] on td "Torre Tavira, [PERSON_NAME][STREET_ADDRESS]" at bounding box center [538, 815] width 535 height 39
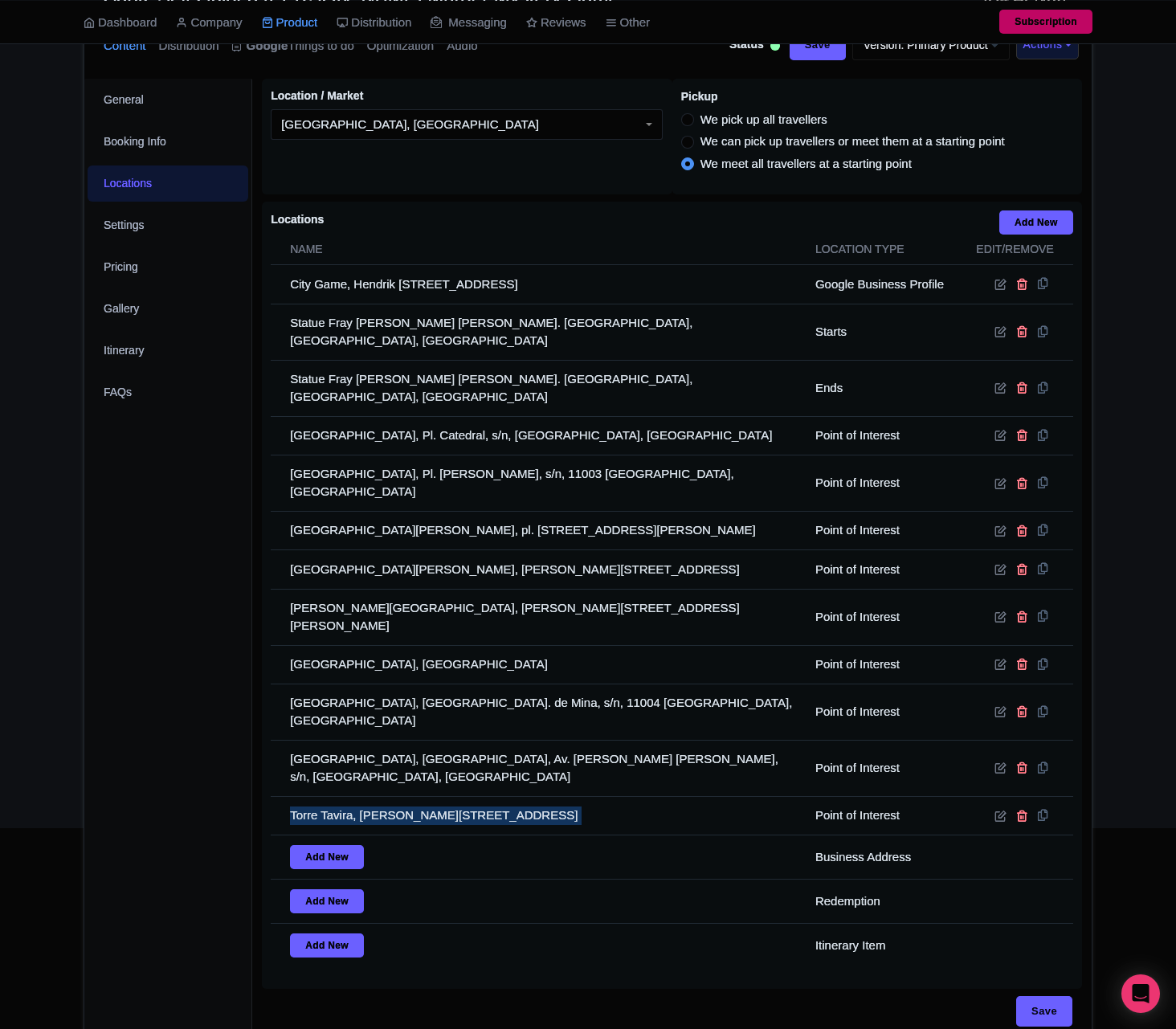
copy tr "Torre Tavira, [PERSON_NAME][STREET_ADDRESS]"
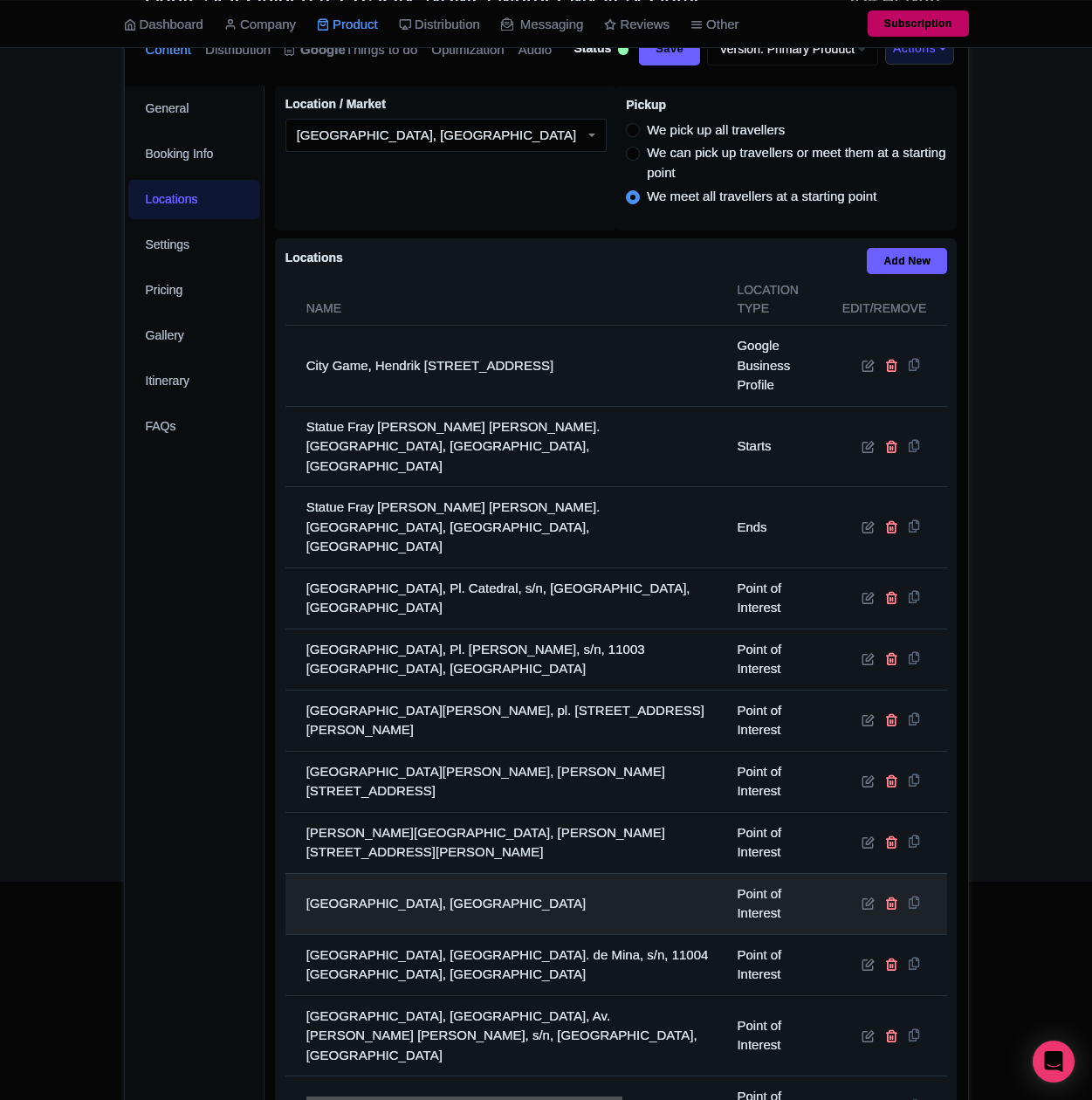
scroll to position [594, 0]
